Goal: Transaction & Acquisition: Purchase product/service

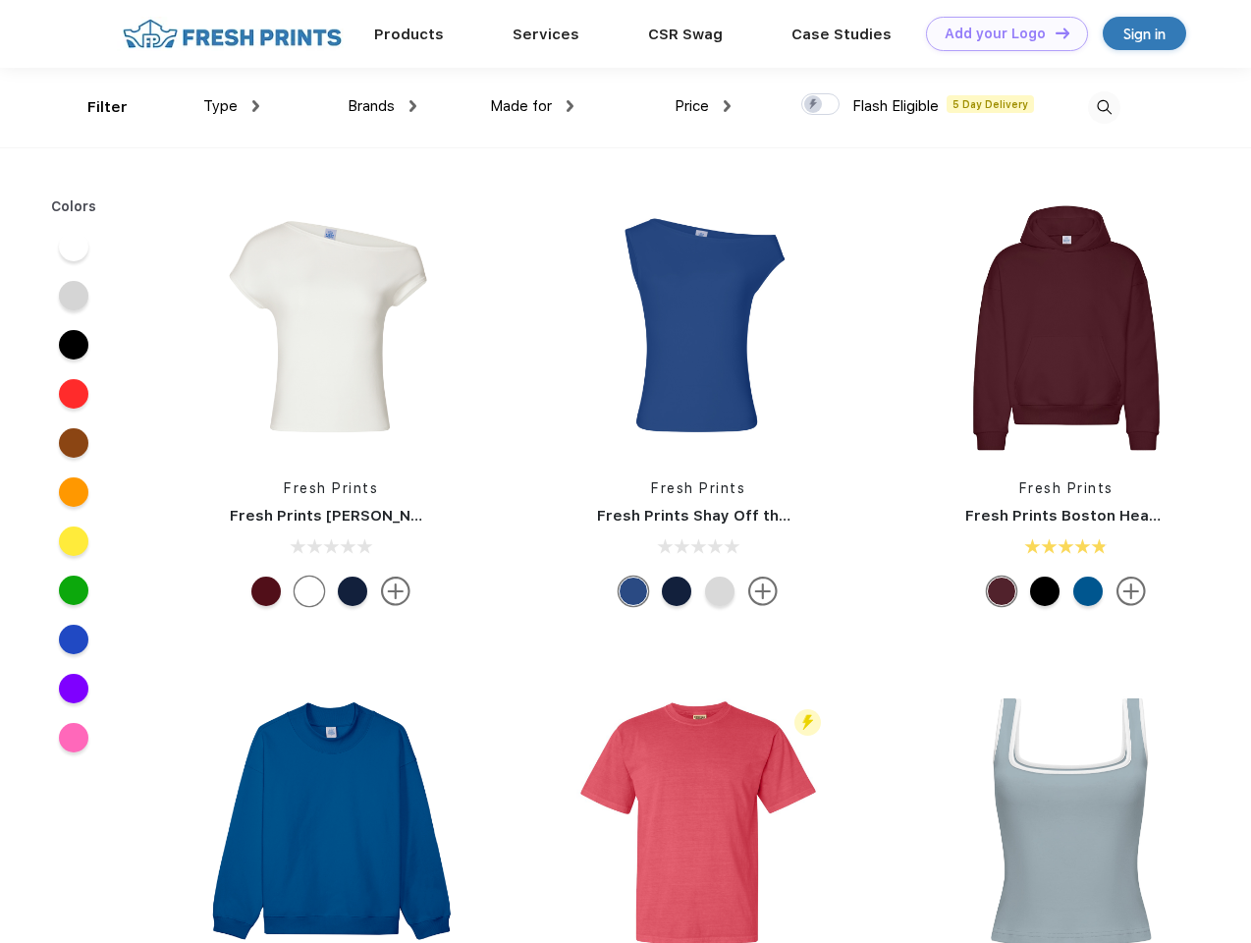
click at [1000, 33] on link "Add your Logo Design Tool" at bounding box center [1007, 34] width 162 height 34
click at [0, 0] on div "Design Tool" at bounding box center [0, 0] width 0 height 0
click at [1054, 32] on link "Add your Logo Design Tool" at bounding box center [1007, 34] width 162 height 34
click at [94, 107] on div "Filter" at bounding box center [107, 107] width 40 height 23
click at [232, 106] on span "Type" at bounding box center [220, 106] width 34 height 18
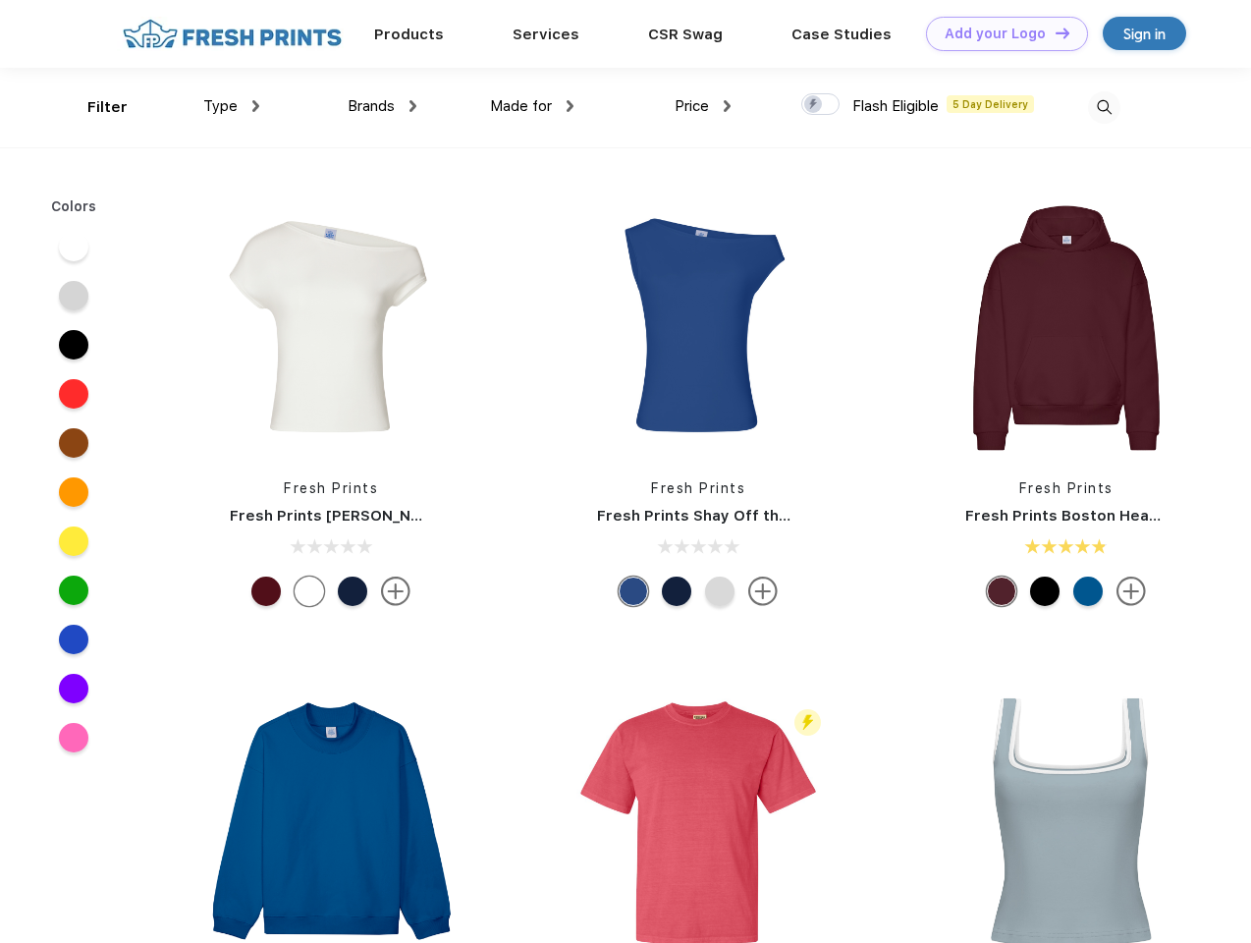
click at [382, 106] on span "Brands" at bounding box center [371, 106] width 47 height 18
click at [532, 106] on span "Made for" at bounding box center [521, 106] width 62 height 18
click at [703, 106] on span "Price" at bounding box center [692, 106] width 34 height 18
click at [821, 105] on div at bounding box center [820, 104] width 38 height 22
click at [814, 105] on input "checkbox" at bounding box center [807, 98] width 13 height 13
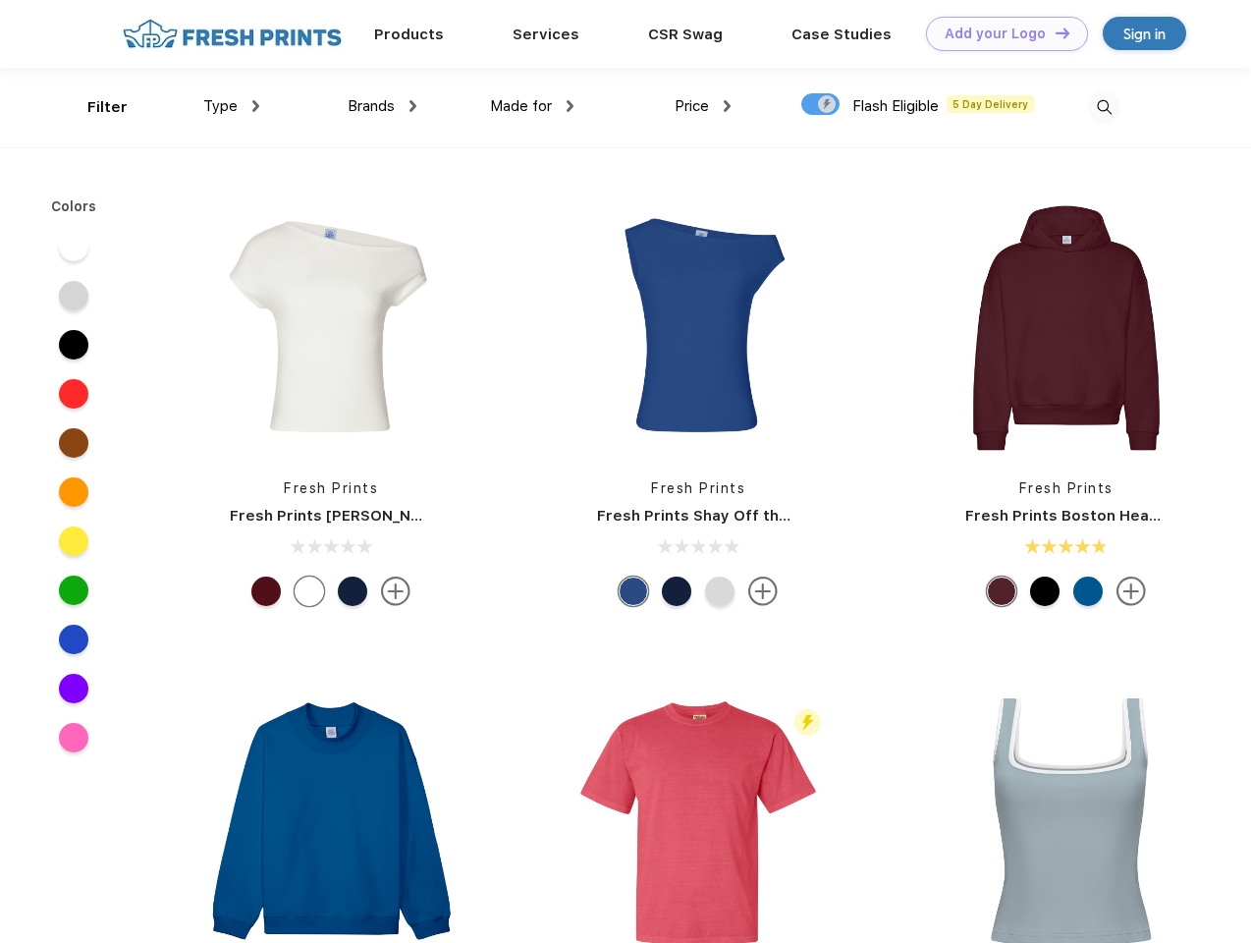
click at [1104, 107] on img at bounding box center [1104, 107] width 32 height 32
